Goal: Entertainment & Leisure: Consume media (video, audio)

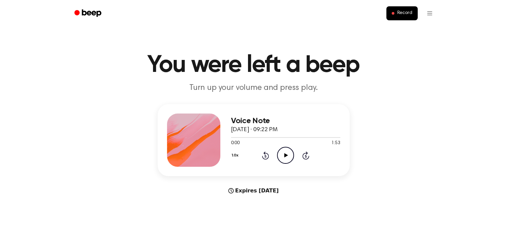
click at [282, 152] on icon "Play Audio" at bounding box center [285, 155] width 17 height 17
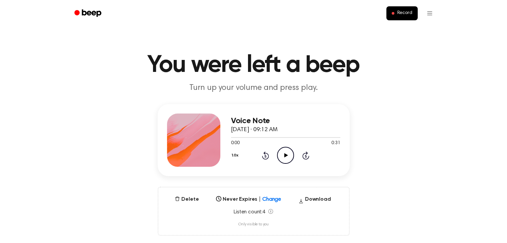
click at [286, 159] on icon "Play Audio" at bounding box center [285, 155] width 17 height 17
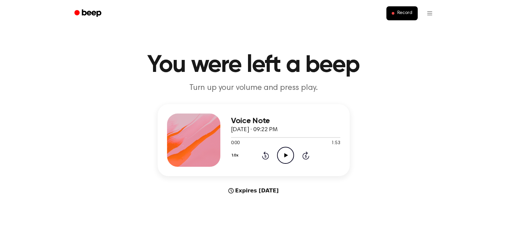
click at [283, 154] on icon "Play Audio" at bounding box center [285, 155] width 17 height 17
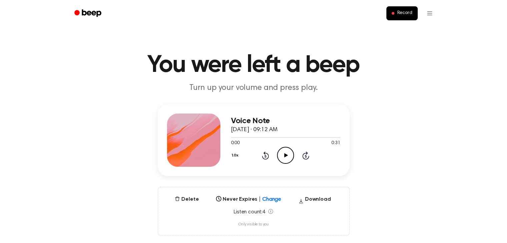
click at [283, 151] on icon "Play Audio" at bounding box center [285, 155] width 17 height 17
click at [280, 150] on icon "Play Audio" at bounding box center [285, 155] width 17 height 17
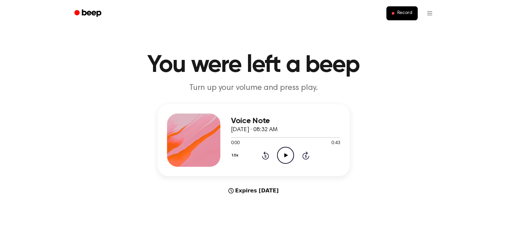
click at [282, 150] on icon "Play Audio" at bounding box center [285, 155] width 17 height 17
click at [263, 137] on div at bounding box center [285, 137] width 109 height 1
click at [282, 137] on div at bounding box center [285, 137] width 109 height 1
click at [299, 139] on div at bounding box center [285, 137] width 109 height 5
click at [319, 137] on div at bounding box center [285, 137] width 109 height 1
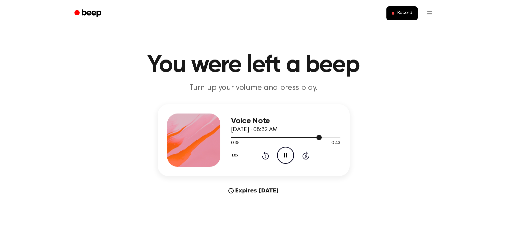
click at [329, 138] on div at bounding box center [285, 137] width 109 height 5
click at [251, 136] on div at bounding box center [285, 137] width 109 height 5
click at [279, 136] on div at bounding box center [285, 137] width 109 height 5
click at [264, 153] on icon at bounding box center [265, 156] width 7 height 8
click at [287, 156] on icon at bounding box center [286, 155] width 4 height 4
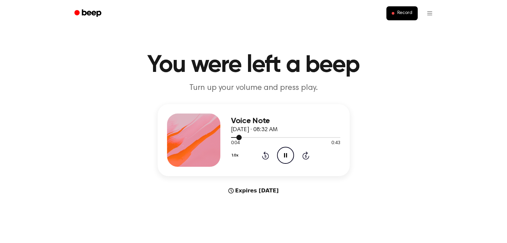
click at [255, 137] on div at bounding box center [285, 137] width 109 height 1
click at [273, 136] on div at bounding box center [285, 137] width 109 height 5
click at [282, 149] on icon "Play Audio" at bounding box center [285, 155] width 17 height 17
click at [244, 138] on div at bounding box center [285, 137] width 109 height 5
click at [269, 140] on div "0:05 0:43" at bounding box center [285, 143] width 109 height 7
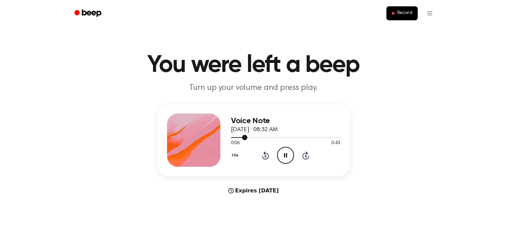
click at [265, 137] on div at bounding box center [285, 137] width 109 height 1
click at [304, 155] on icon "Skip 5 seconds" at bounding box center [305, 155] width 7 height 9
click at [307, 154] on icon at bounding box center [305, 156] width 7 height 8
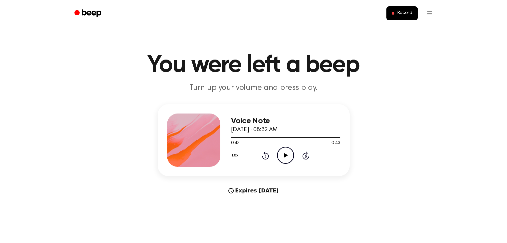
click at [283, 152] on icon "Play Audio" at bounding box center [285, 155] width 17 height 17
click at [304, 154] on icon at bounding box center [305, 156] width 7 height 8
click at [287, 153] on icon "Pause Audio" at bounding box center [285, 155] width 17 height 17
click at [284, 157] on icon at bounding box center [286, 155] width 4 height 4
click at [288, 150] on icon "Play Audio" at bounding box center [285, 155] width 17 height 17
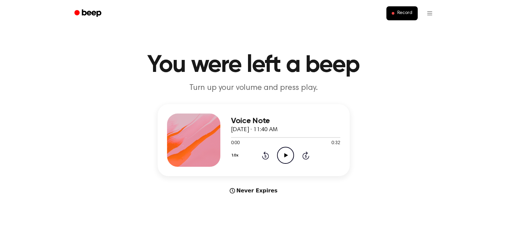
drag, startPoint x: 284, startPoint y: 152, endPoint x: 255, endPoint y: 139, distance: 31.6
click at [284, 153] on icon "Play Audio" at bounding box center [285, 155] width 17 height 17
click at [251, 137] on div at bounding box center [285, 137] width 109 height 1
click at [270, 137] on div at bounding box center [285, 137] width 109 height 1
click at [289, 138] on div at bounding box center [285, 137] width 109 height 5
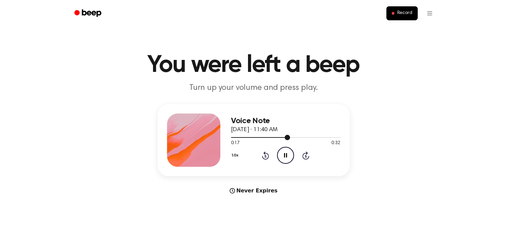
click at [303, 136] on div at bounding box center [285, 137] width 109 height 5
click at [286, 154] on icon "Play Audio" at bounding box center [285, 155] width 17 height 17
click at [281, 154] on icon "Play Audio" at bounding box center [285, 155] width 17 height 17
click at [303, 156] on icon at bounding box center [305, 156] width 7 height 8
click at [304, 155] on icon "Skip 5 seconds" at bounding box center [305, 155] width 7 height 9
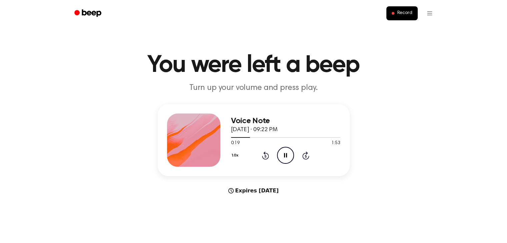
click at [285, 156] on icon at bounding box center [285, 155] width 3 height 4
